Goal: Understand process/instructions

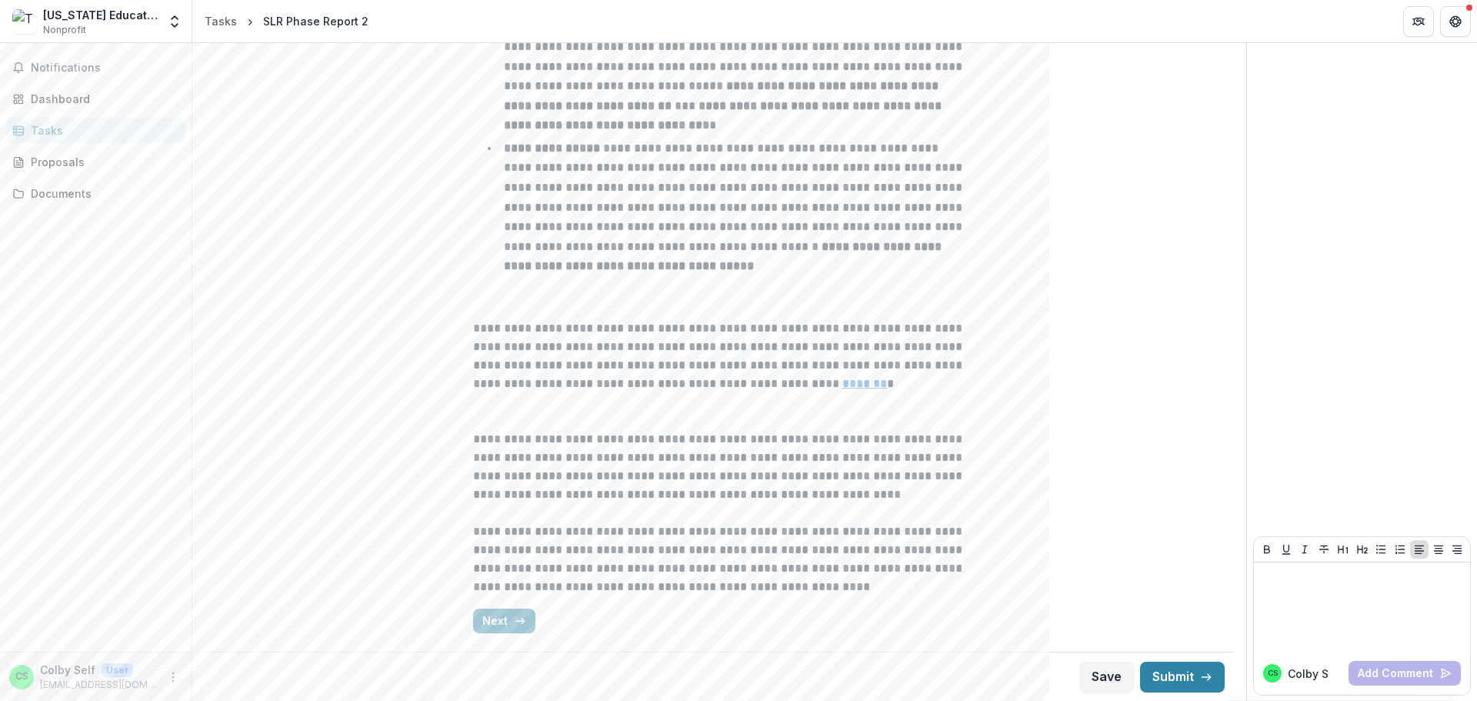
scroll to position [698, 0]
click at [498, 620] on button "Next" at bounding box center [504, 620] width 62 height 25
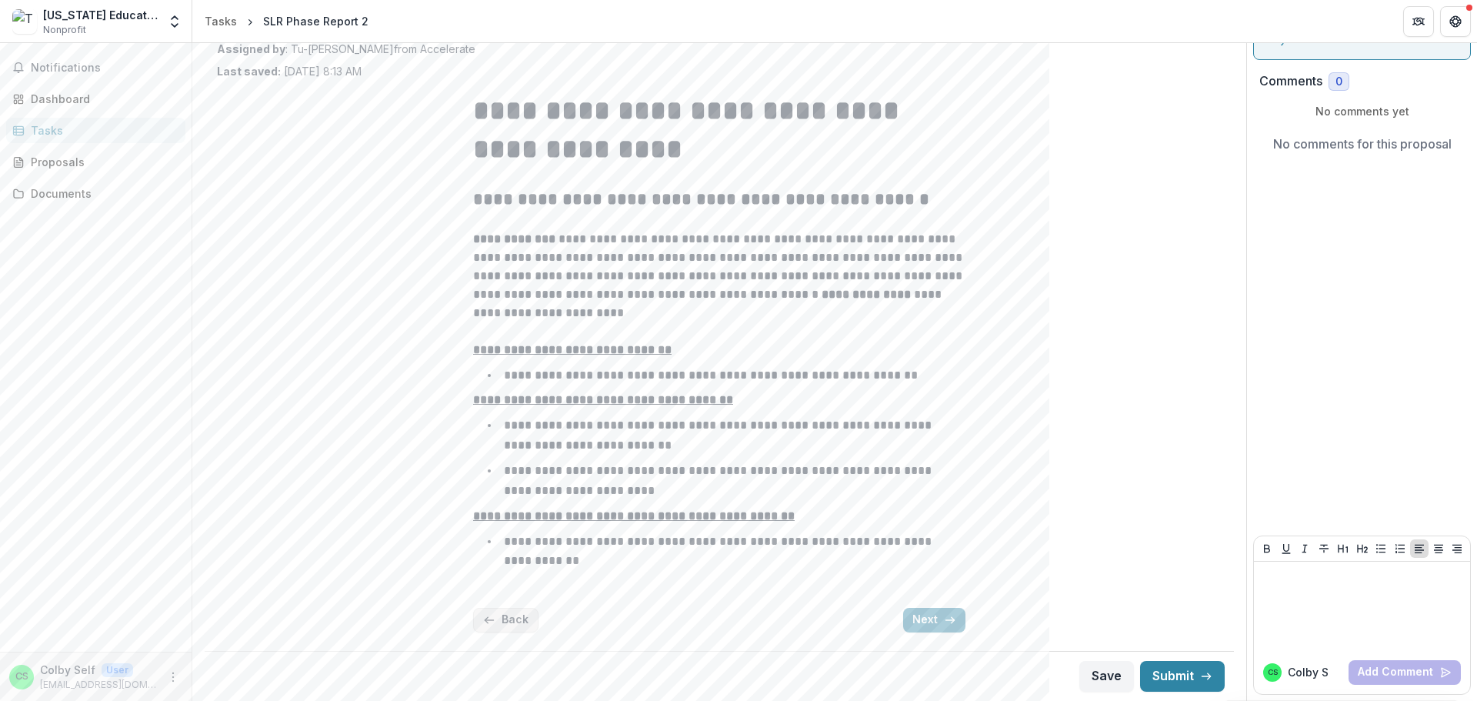
click at [498, 621] on button "Back" at bounding box center [505, 620] width 65 height 25
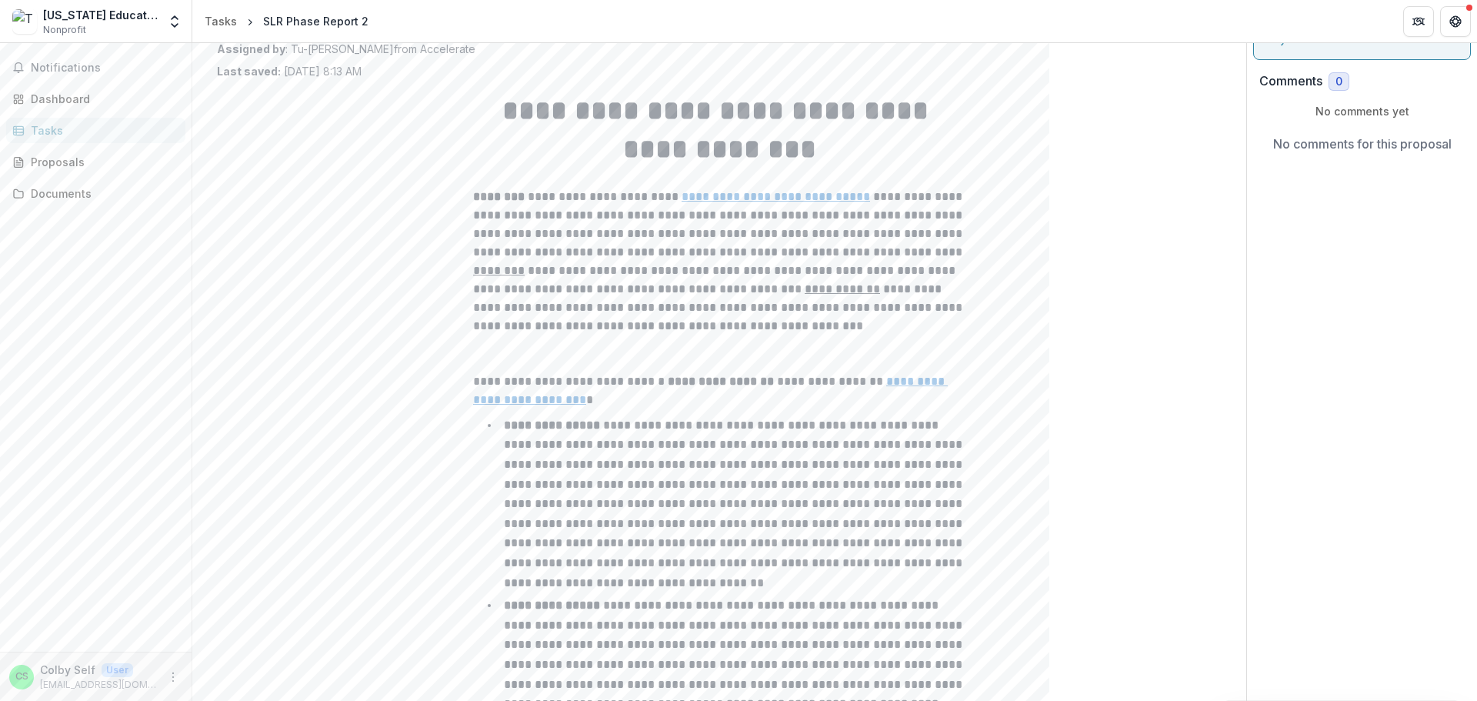
scroll to position [0, 0]
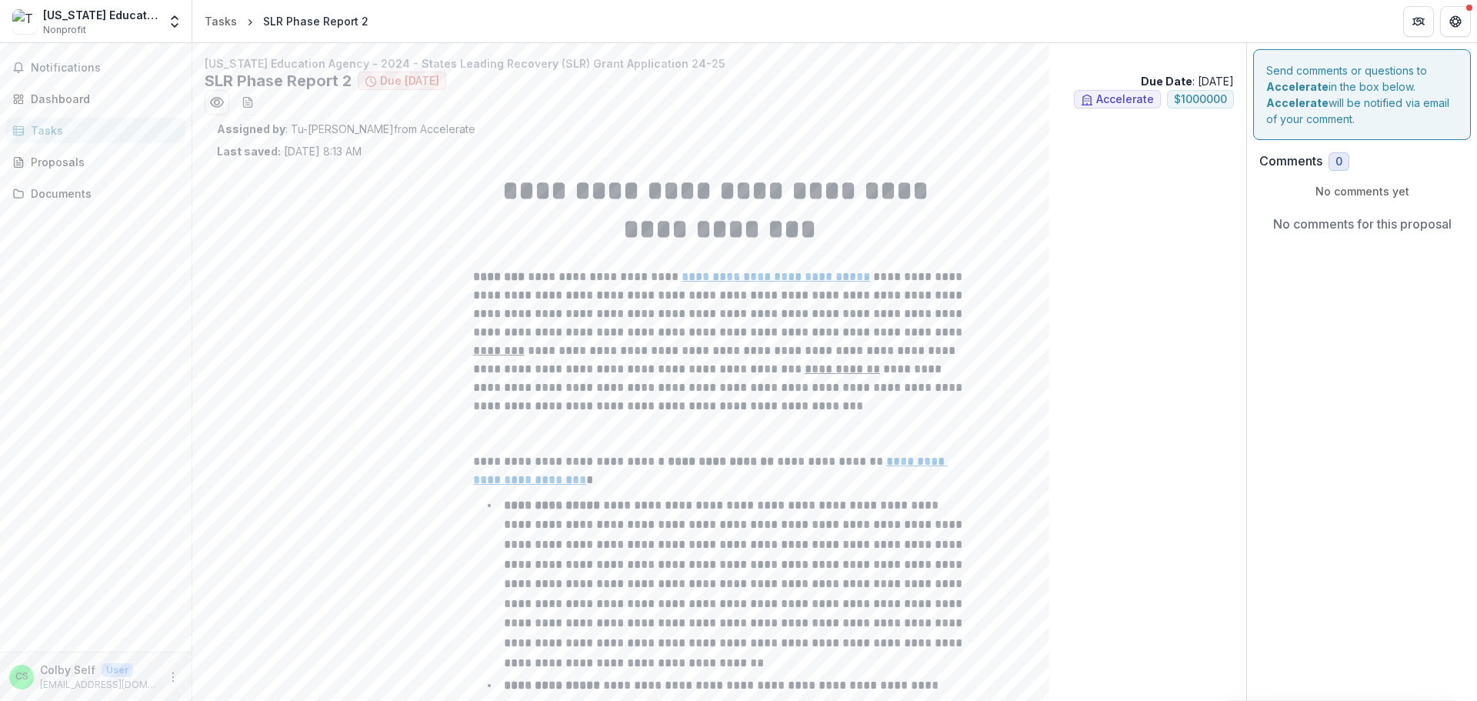
click at [500, 621] on li "**********" at bounding box center [728, 583] width 474 height 177
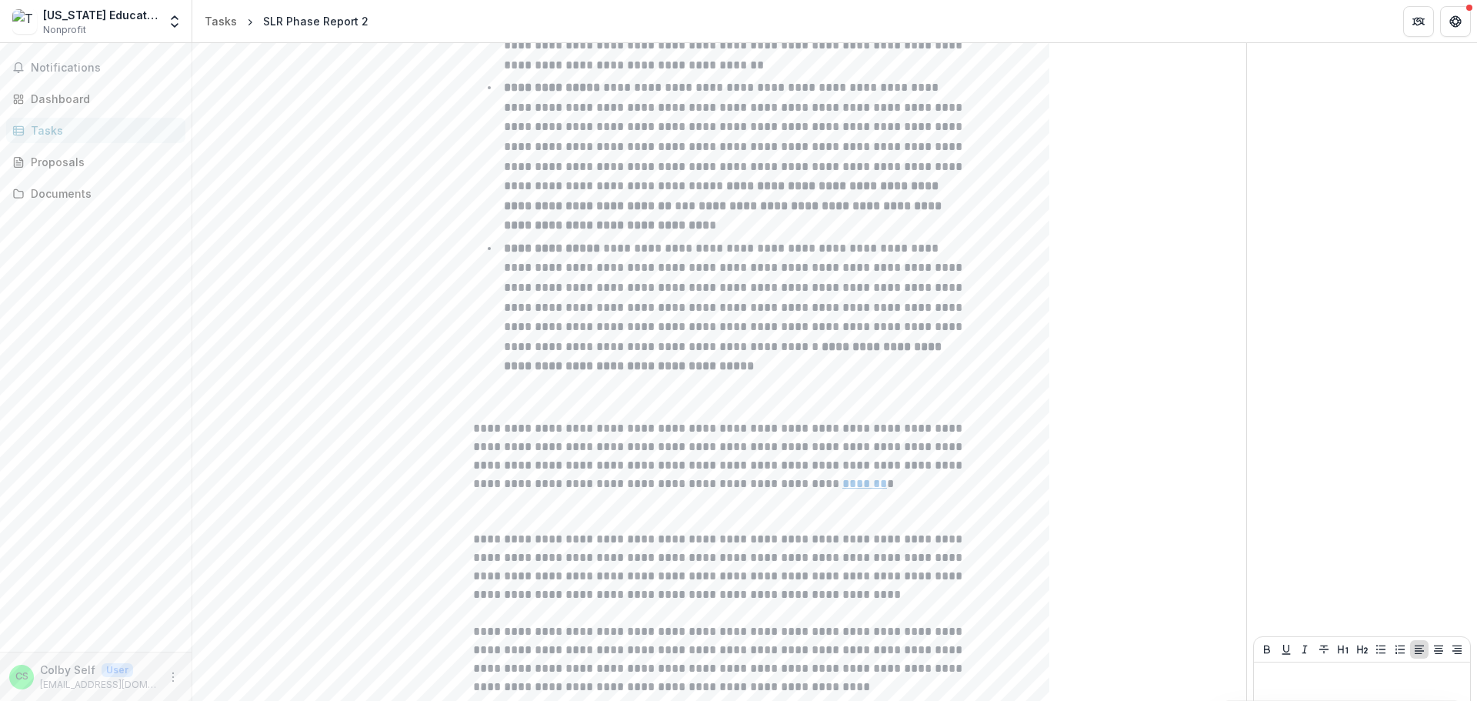
scroll to position [698, 0]
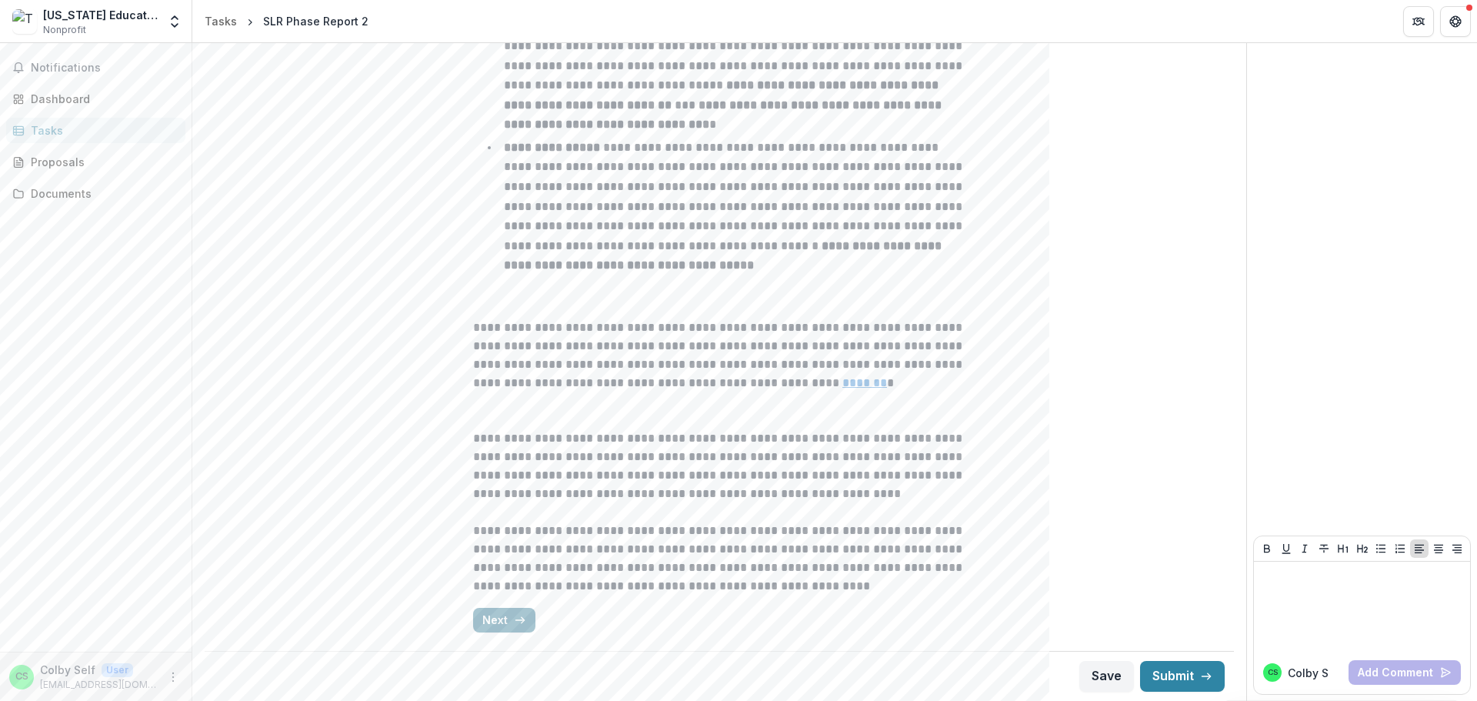
click at [500, 619] on button "Next" at bounding box center [504, 620] width 62 height 25
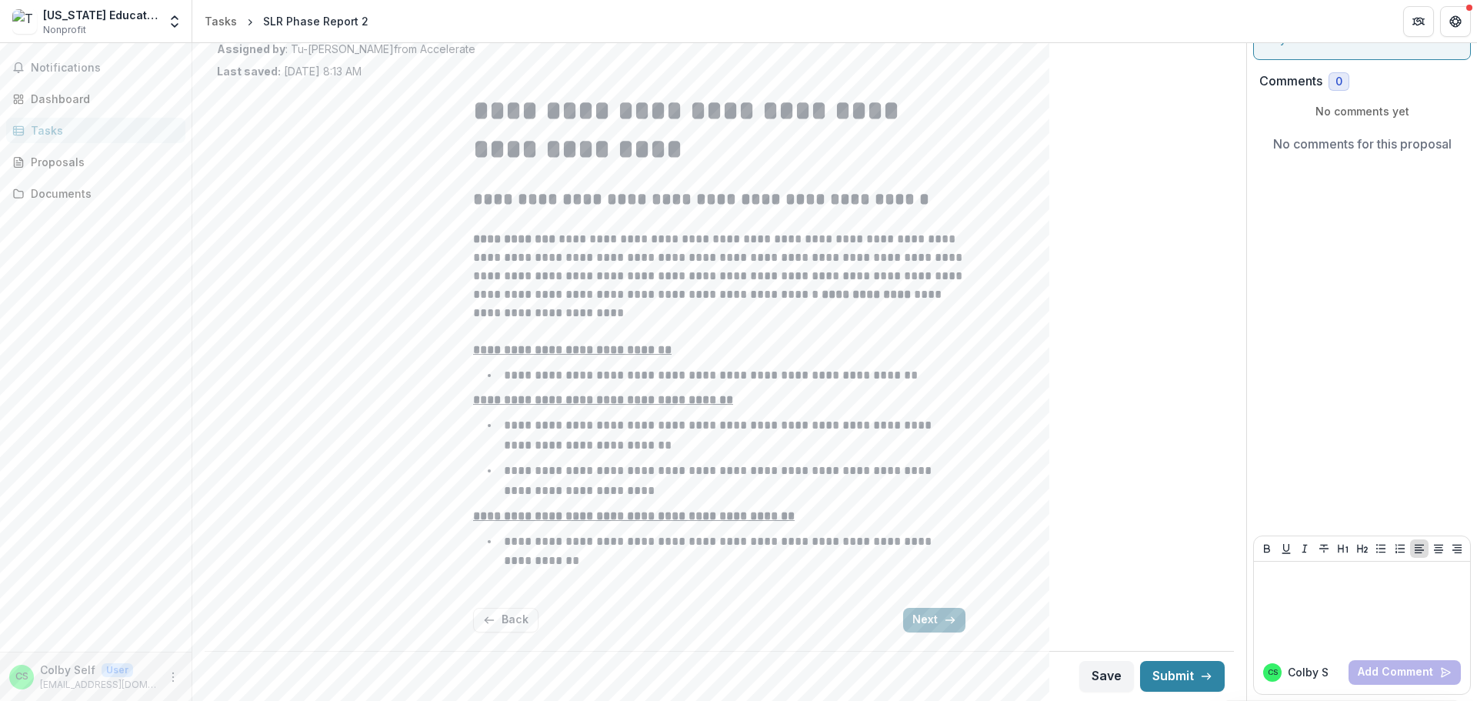
click at [936, 627] on button "Next" at bounding box center [934, 620] width 62 height 25
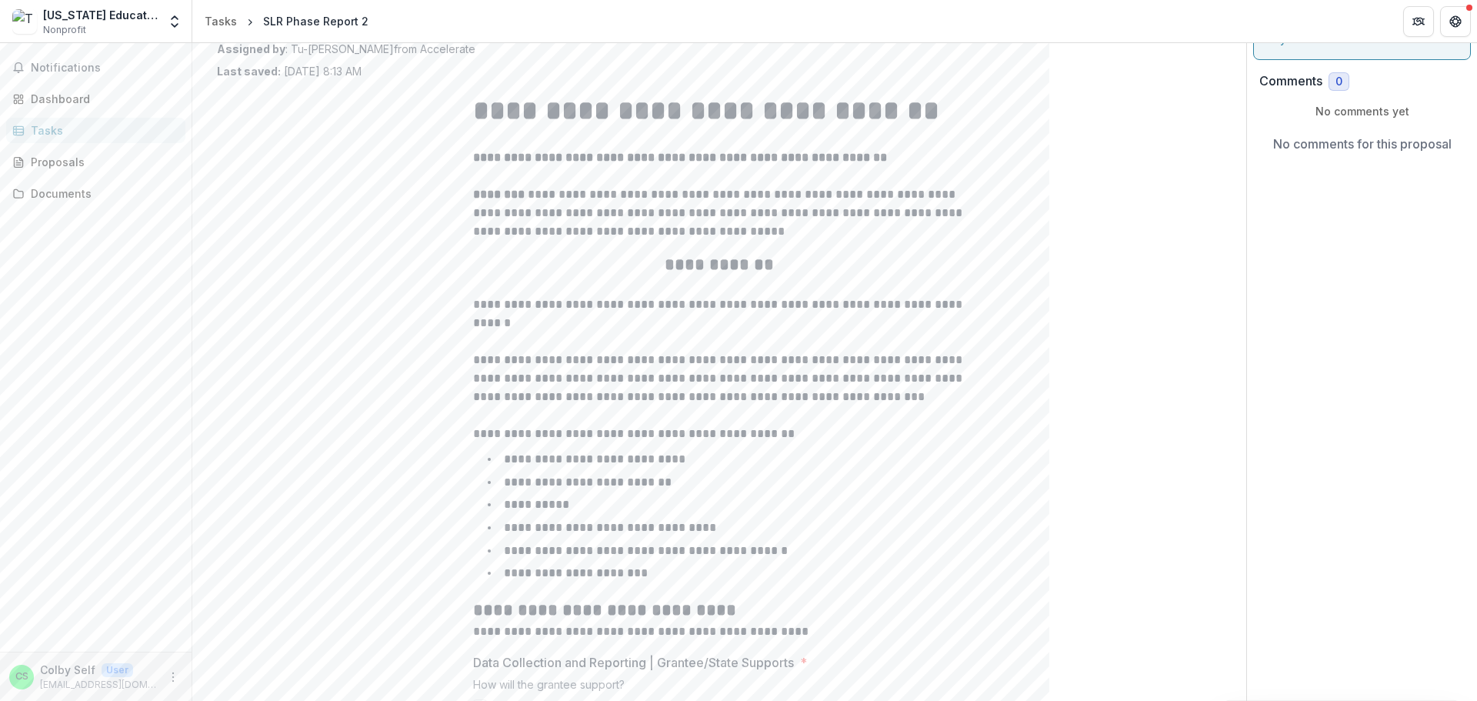
scroll to position [5101, 0]
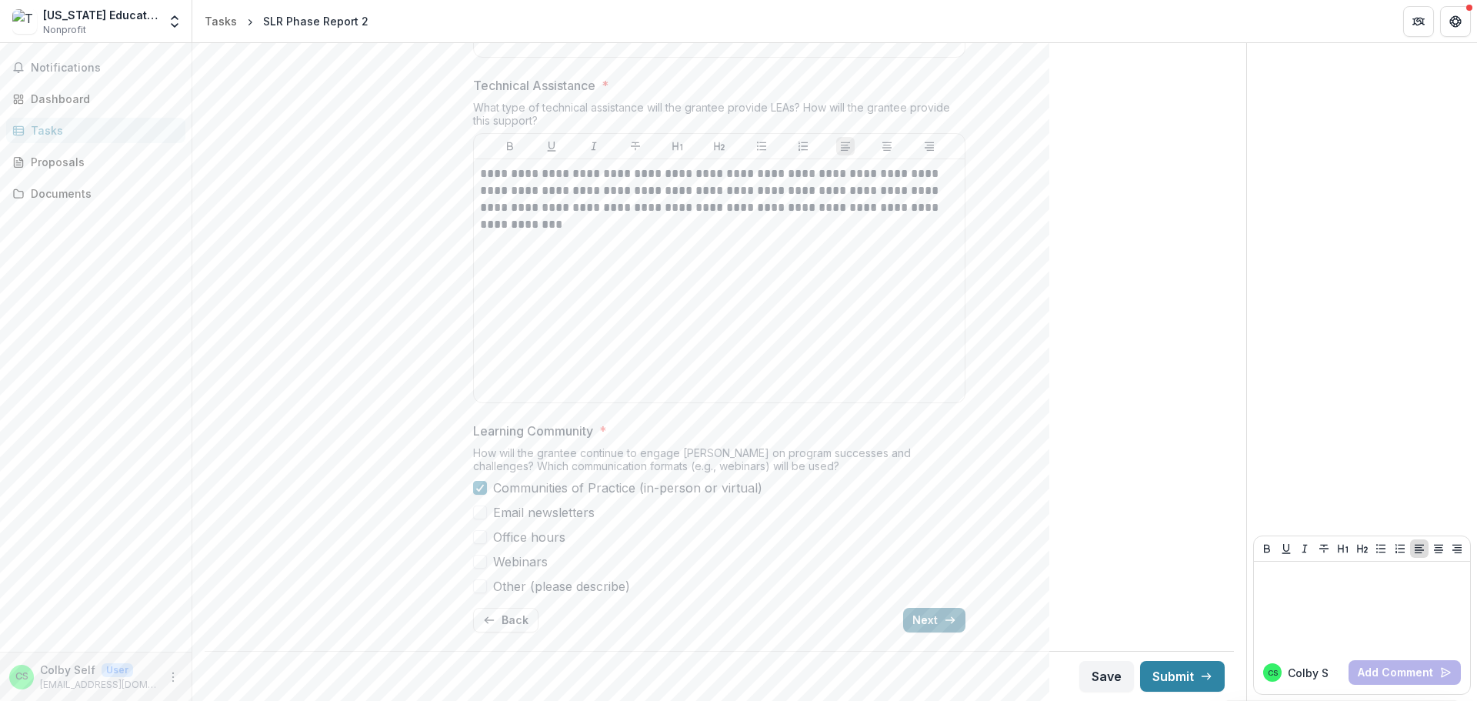
click at [930, 618] on button "Next" at bounding box center [934, 620] width 62 height 25
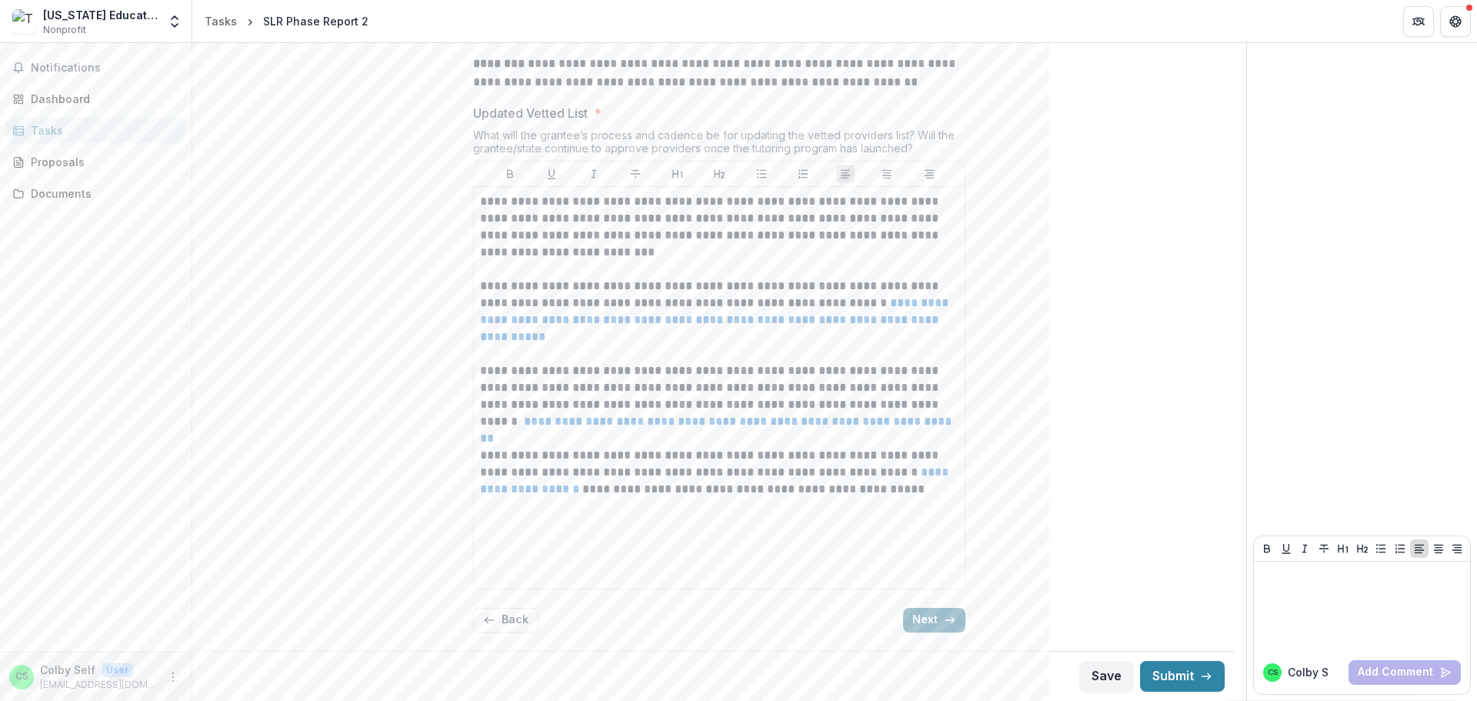
scroll to position [959, 0]
click at [918, 616] on button "Next" at bounding box center [934, 620] width 62 height 25
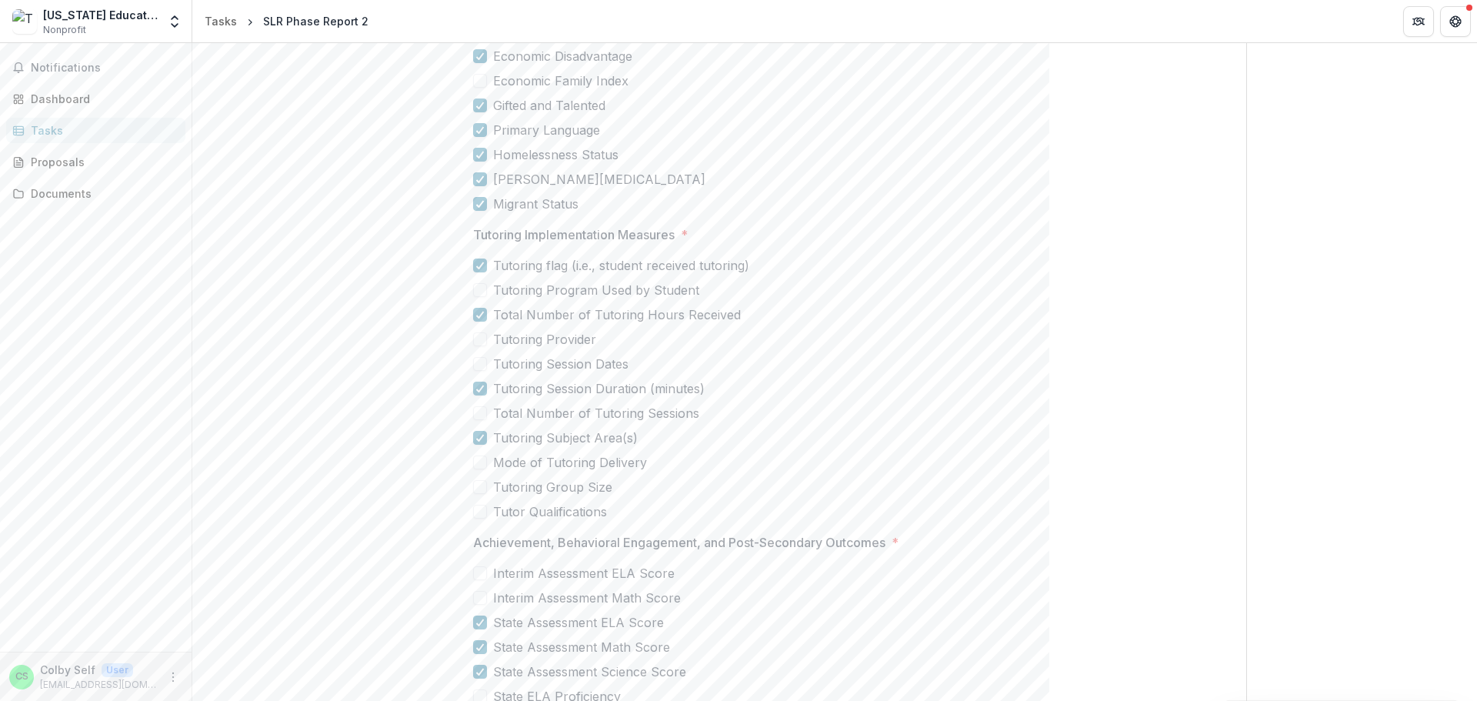
scroll to position [2439, 0]
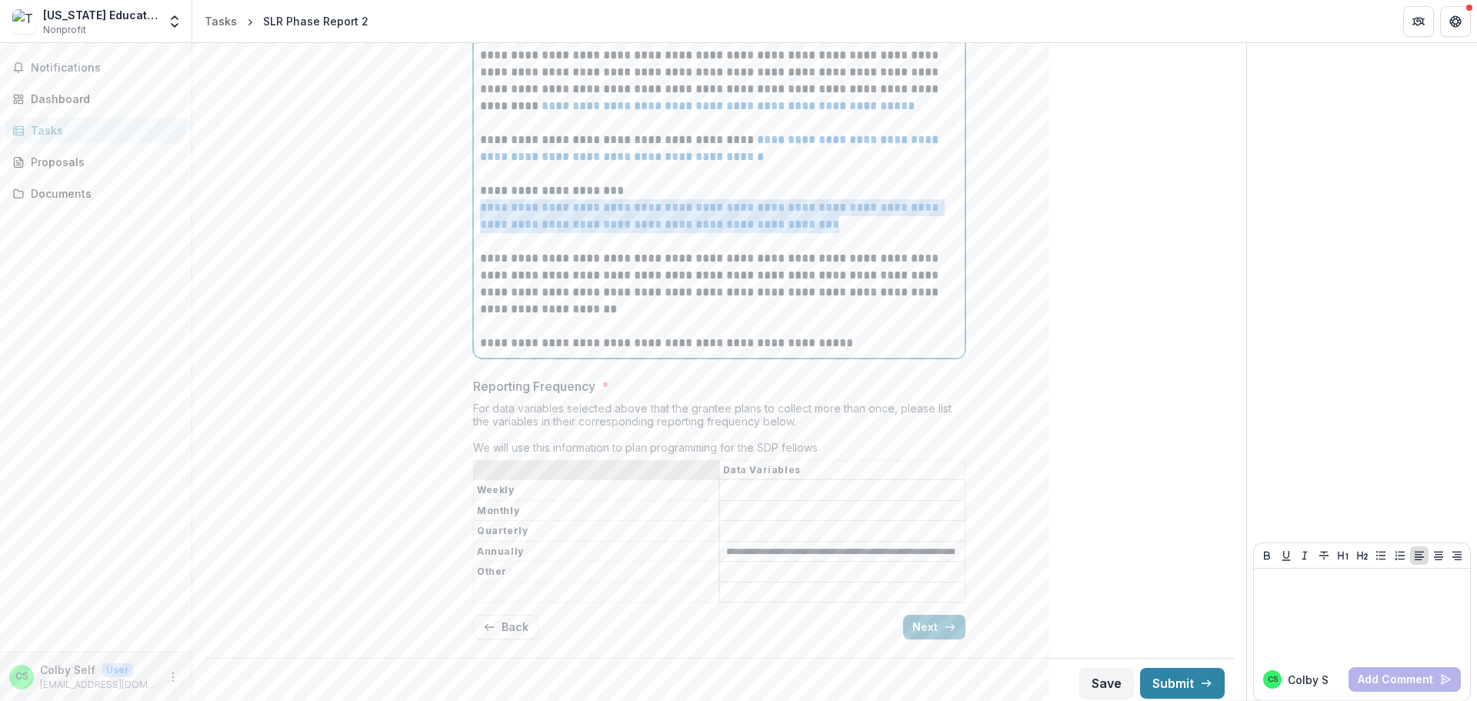
drag, startPoint x: 825, startPoint y: 231, endPoint x: 476, endPoint y: 214, distance: 348.8
click at [476, 214] on div "**********" at bounding box center [719, 199] width 491 height 317
copy link "**********"
